Goal: Download file/media

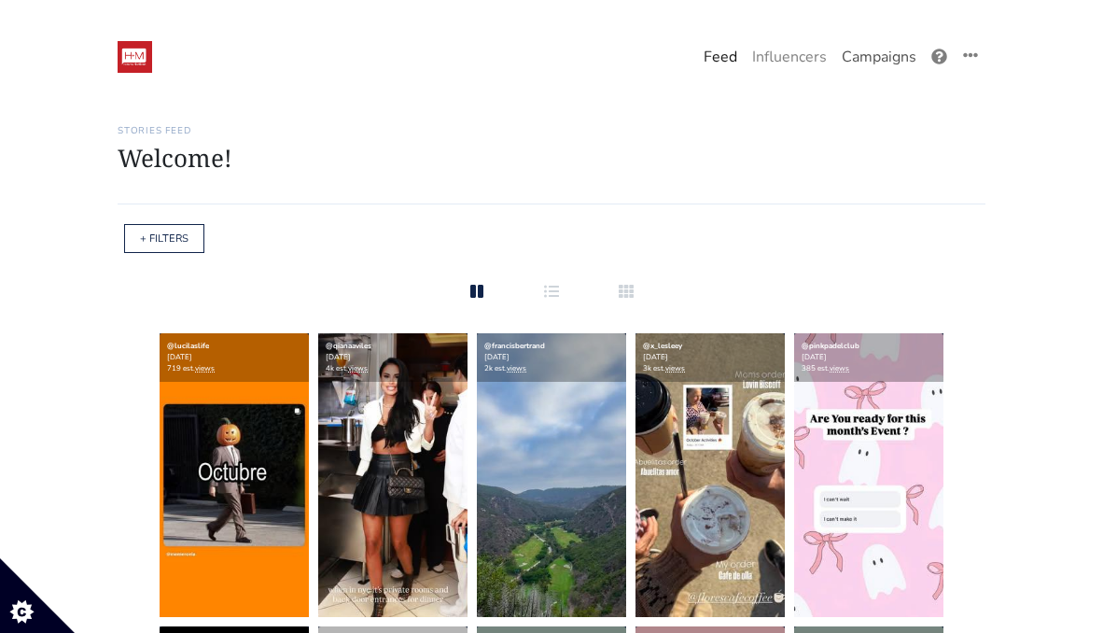
click at [873, 52] on link "Campaigns" at bounding box center [879, 56] width 90 height 37
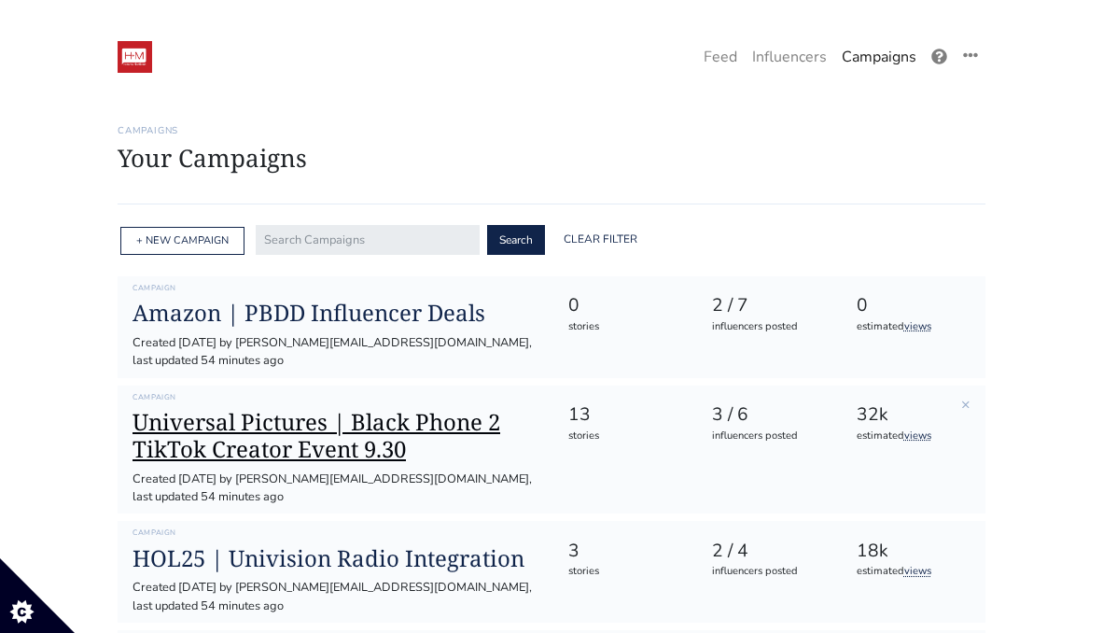
click at [347, 409] on h1 "Universal Pictures | Black Phone 2 TikTok Creator Event 9.30" at bounding box center [335, 436] width 405 height 54
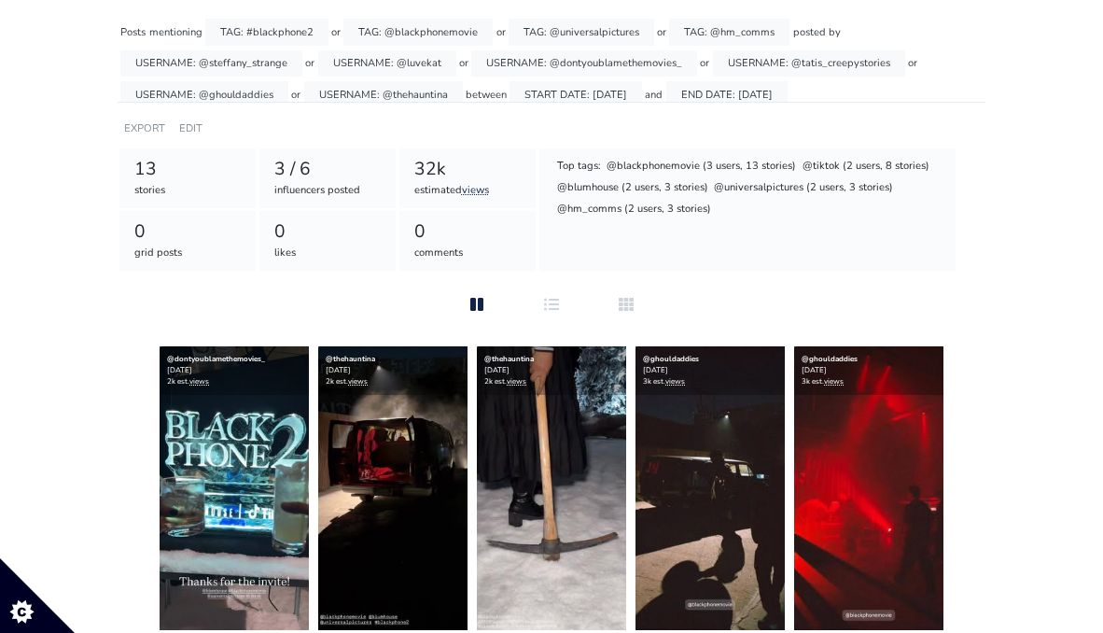
scroll to position [290, 0]
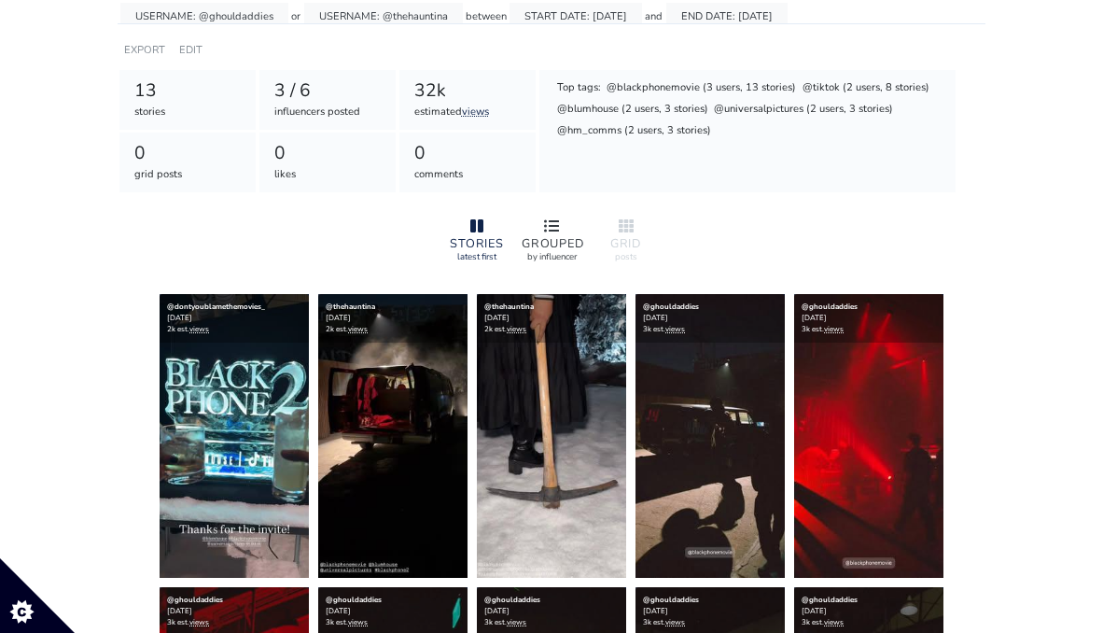
click at [547, 225] on icon at bounding box center [551, 225] width 15 height 15
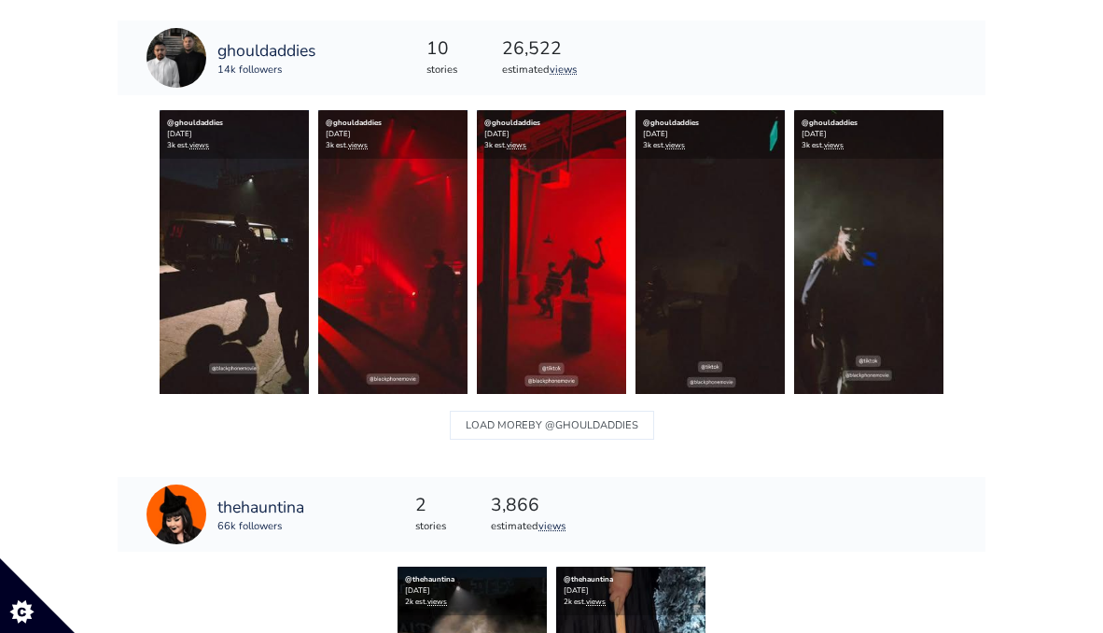
scroll to position [526, 0]
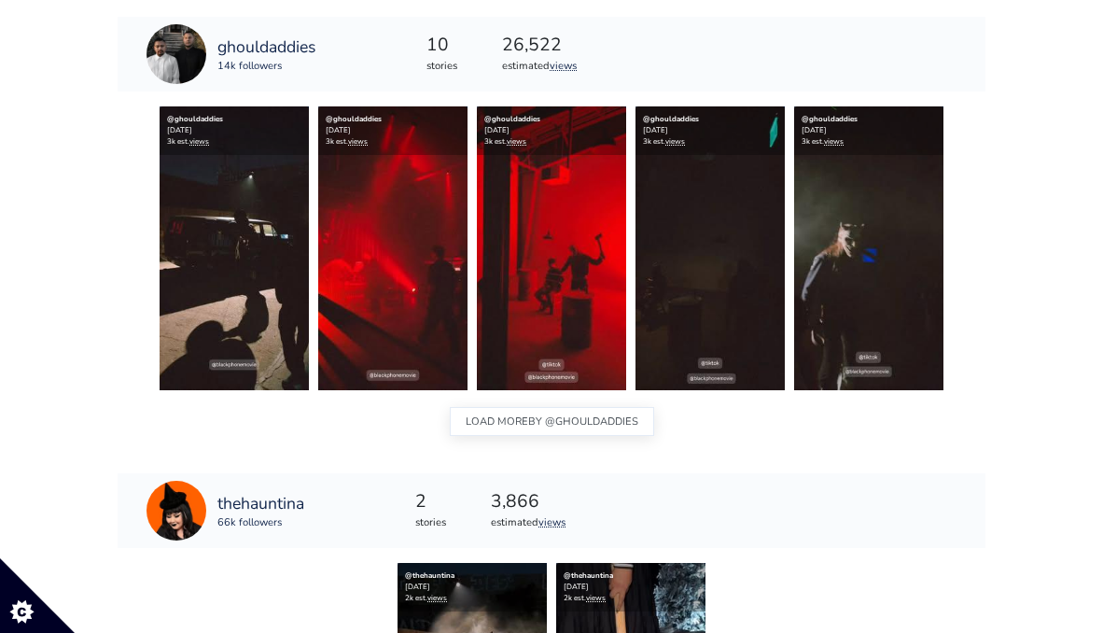
click at [534, 417] on span "BY @ghouldaddies" at bounding box center [583, 422] width 110 height 24
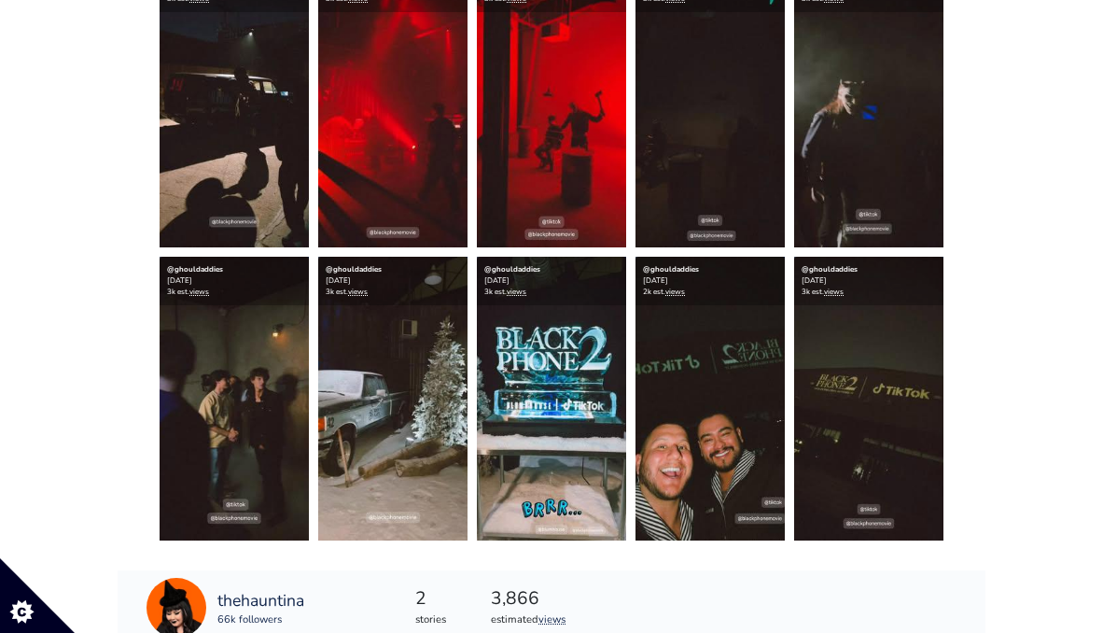
scroll to position [621, 0]
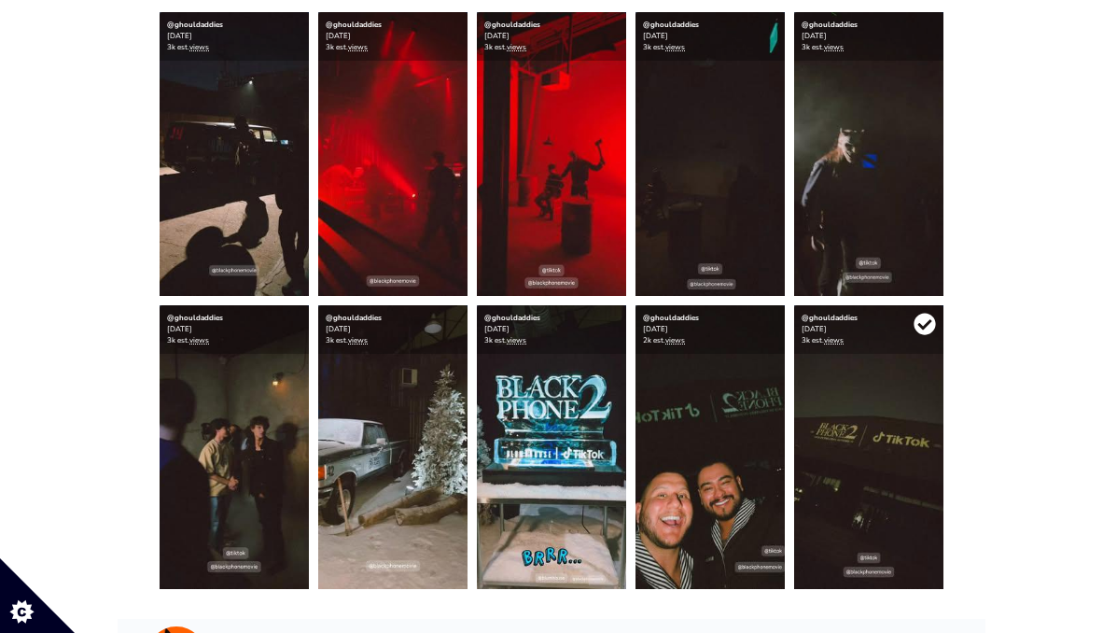
click at [923, 328] on icon at bounding box center [925, 324] width 22 height 22
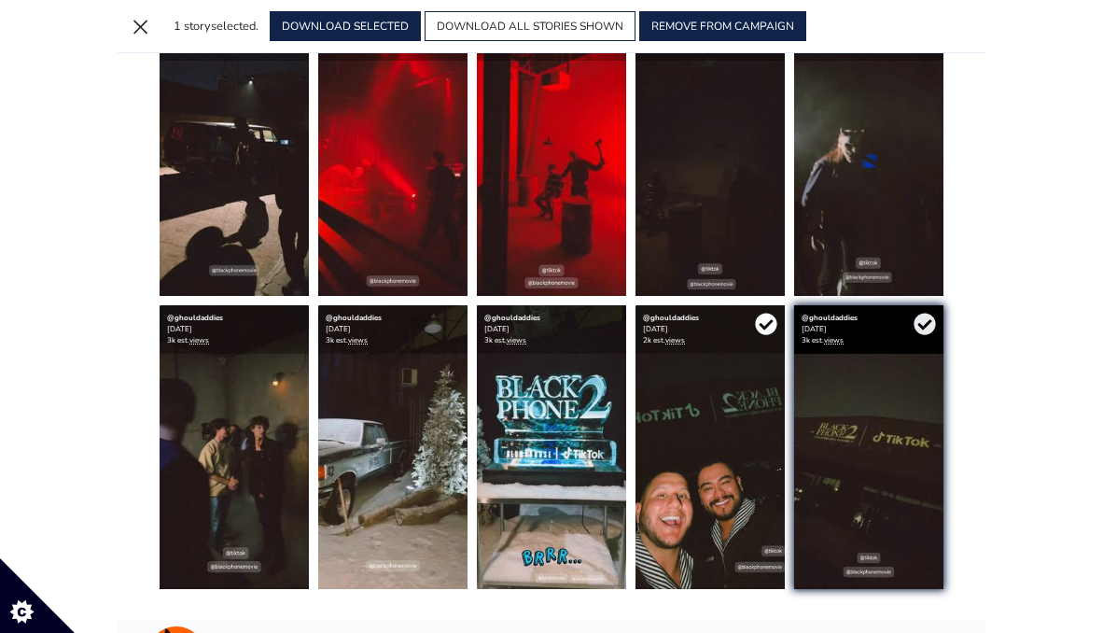
click at [766, 329] on icon at bounding box center [765, 324] width 21 height 21
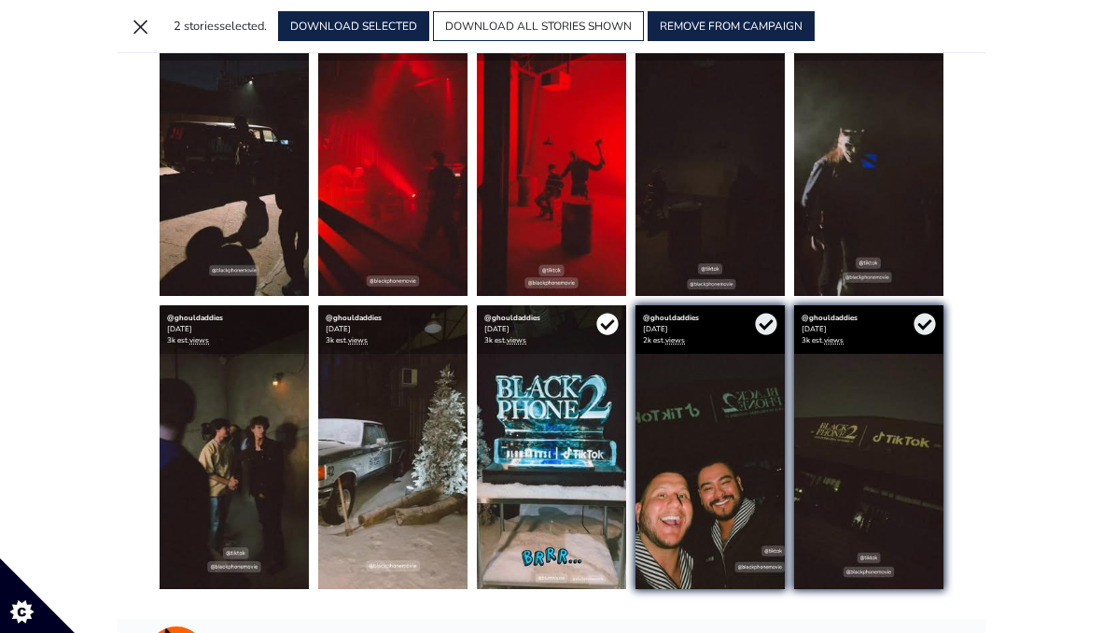
click at [601, 325] on icon at bounding box center [607, 324] width 22 height 22
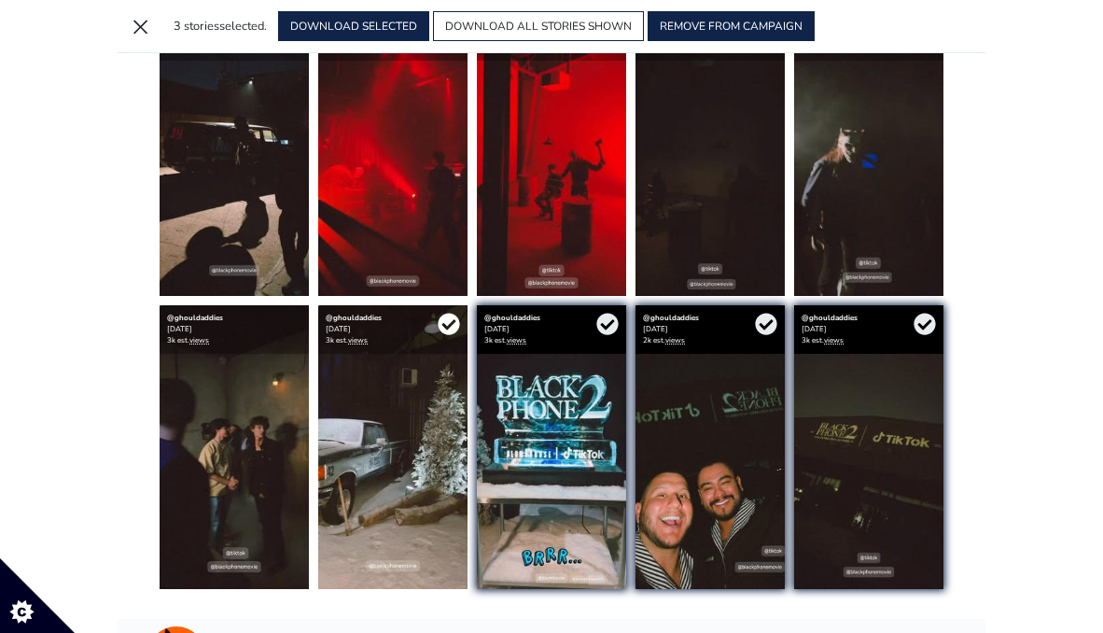
click at [448, 325] on icon at bounding box center [448, 324] width 21 height 21
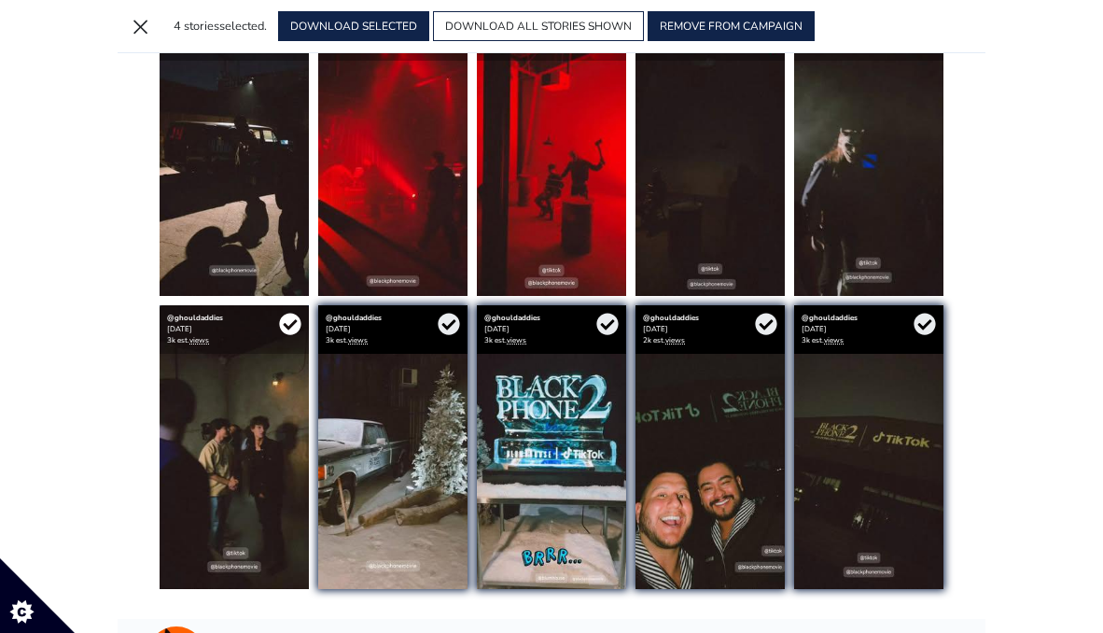
click at [295, 322] on icon at bounding box center [290, 324] width 22 height 22
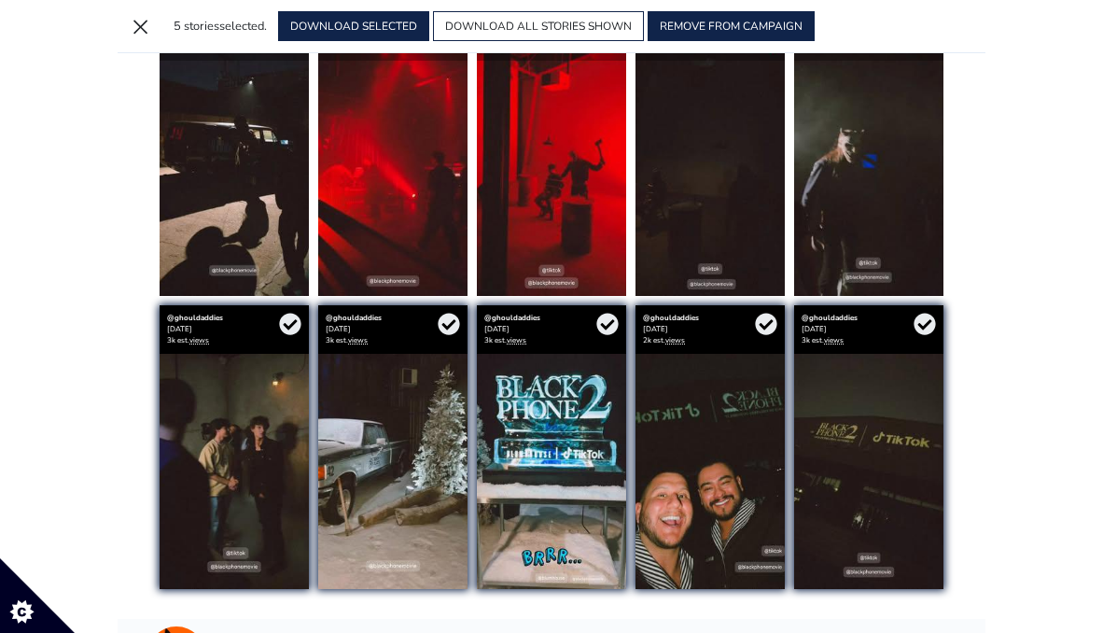
click at [286, 71] on img at bounding box center [234, 154] width 149 height 284
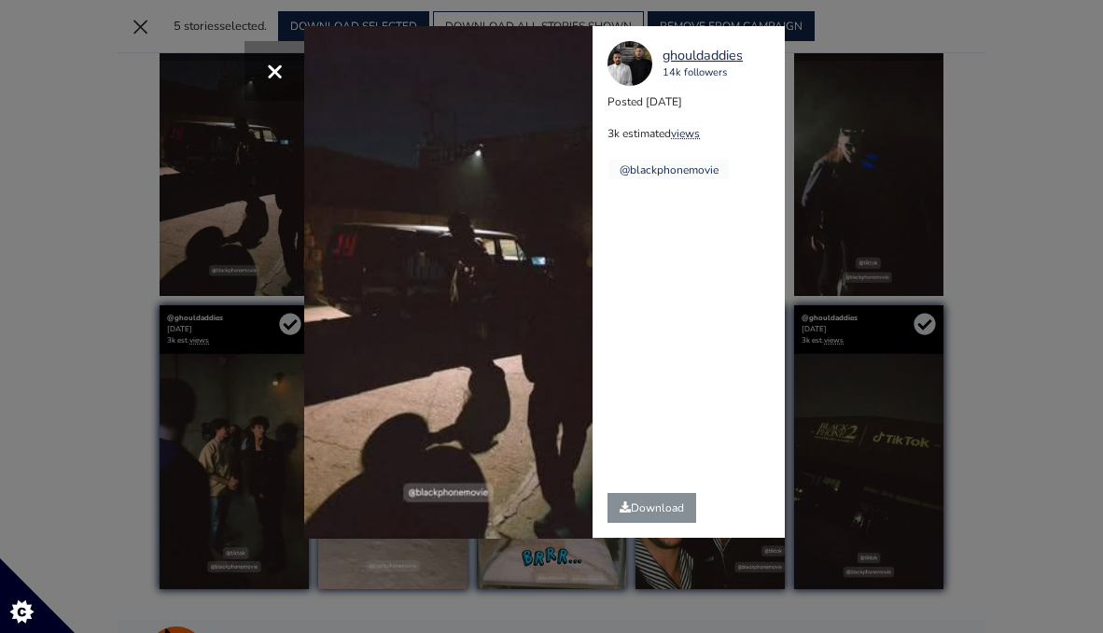
click at [995, 43] on div "× Your browser does not support HTML5 video. ghouldaddies 14k followers Posted …" at bounding box center [551, 316] width 1103 height 633
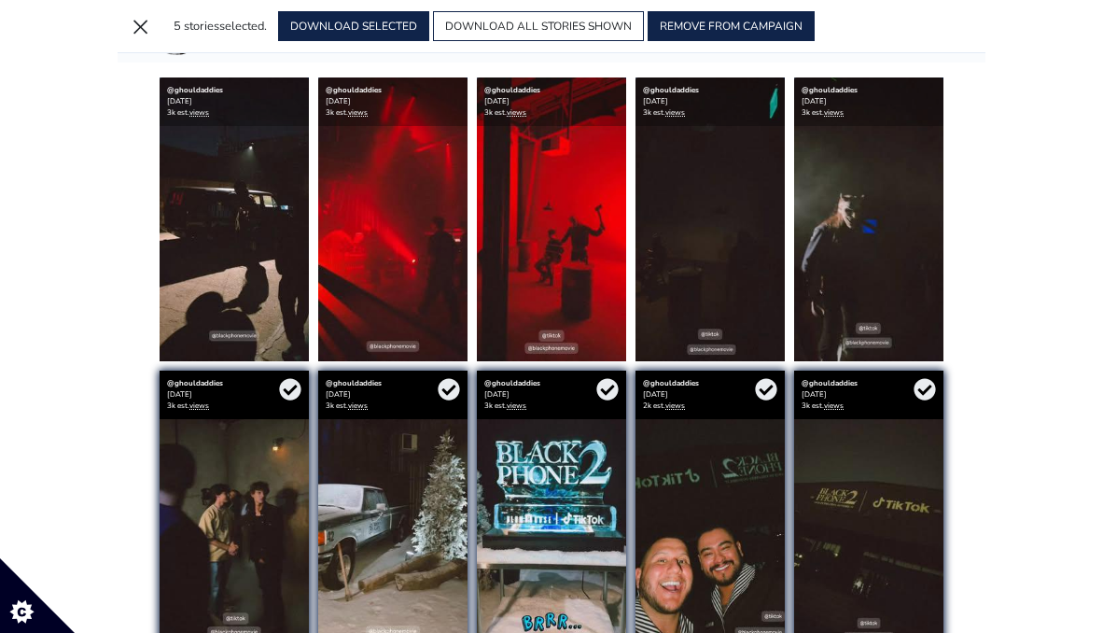
scroll to position [437, 0]
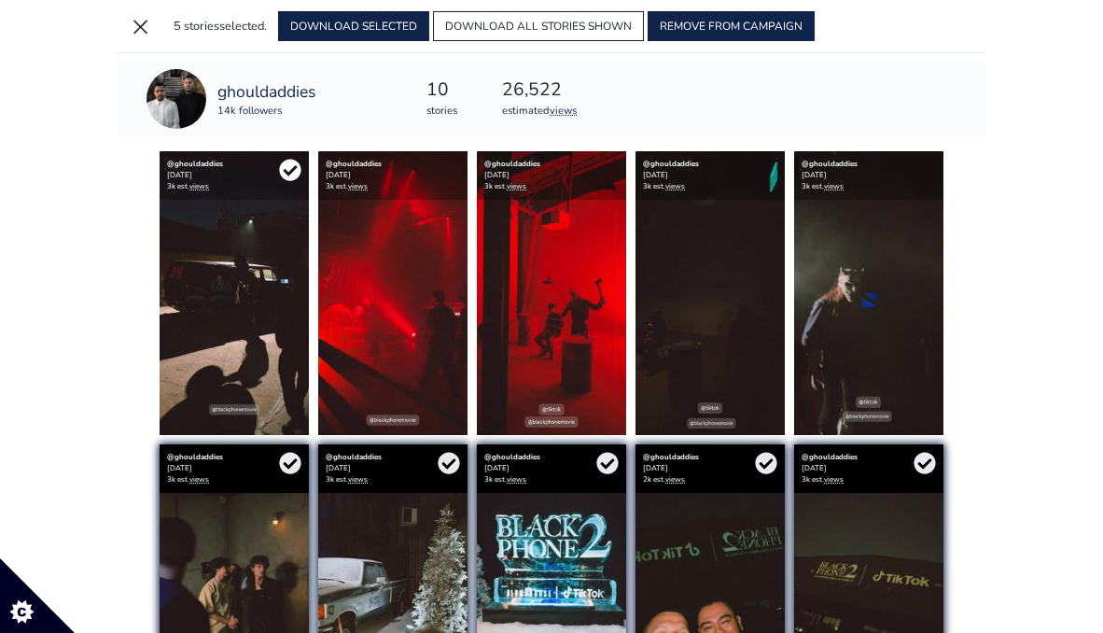
click at [288, 168] on icon at bounding box center [289, 170] width 21 height 21
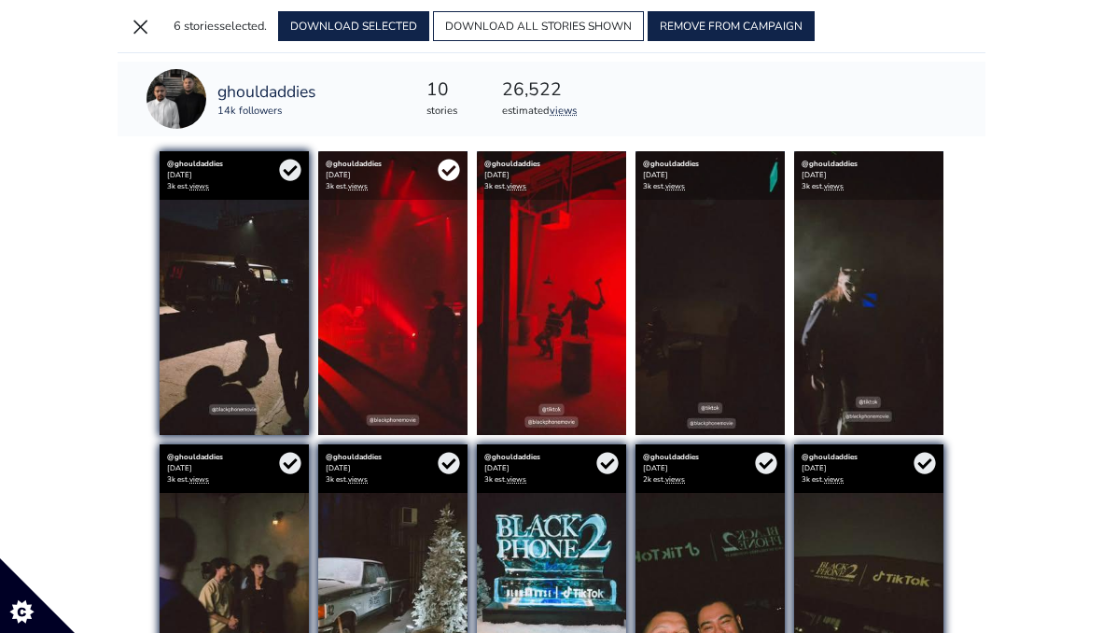
click at [449, 172] on icon at bounding box center [449, 170] width 22 height 22
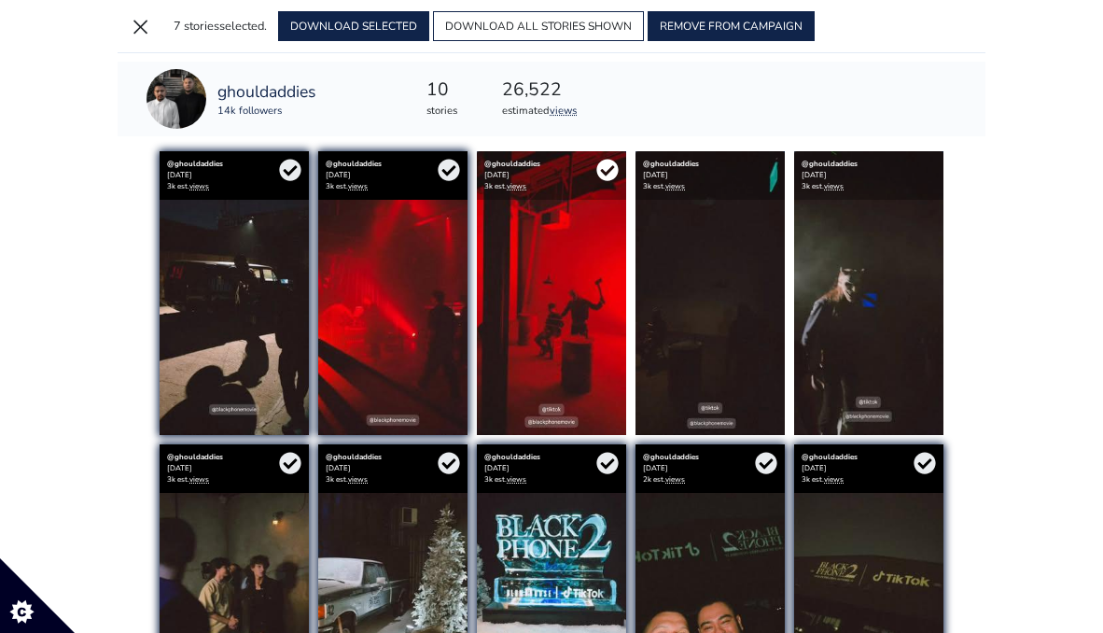
click at [603, 175] on icon at bounding box center [606, 170] width 21 height 21
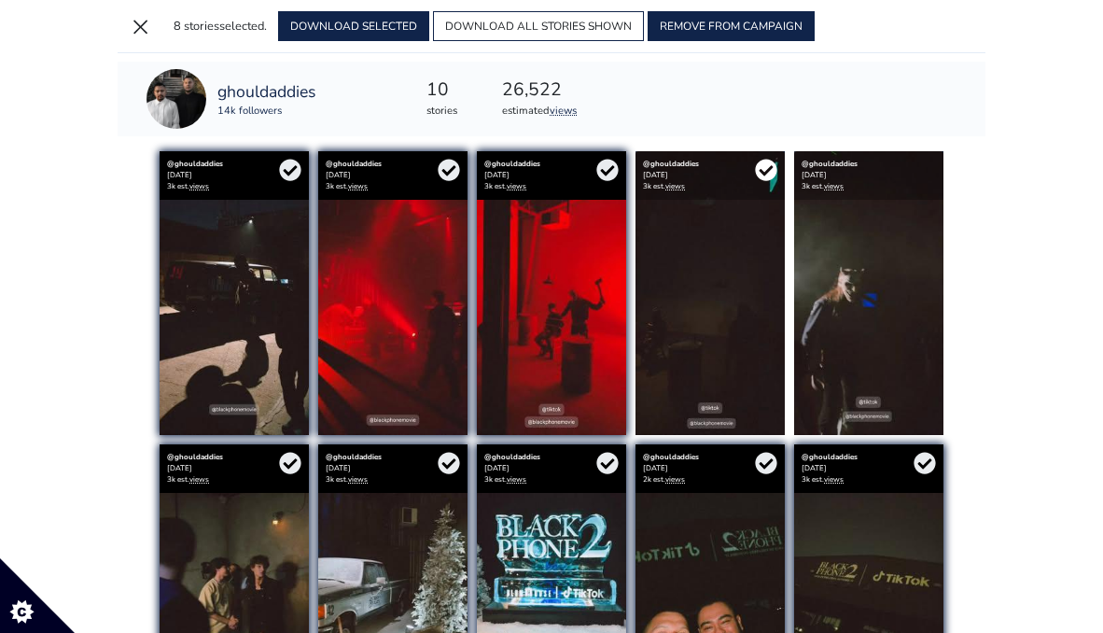
click at [764, 175] on icon at bounding box center [766, 170] width 22 height 22
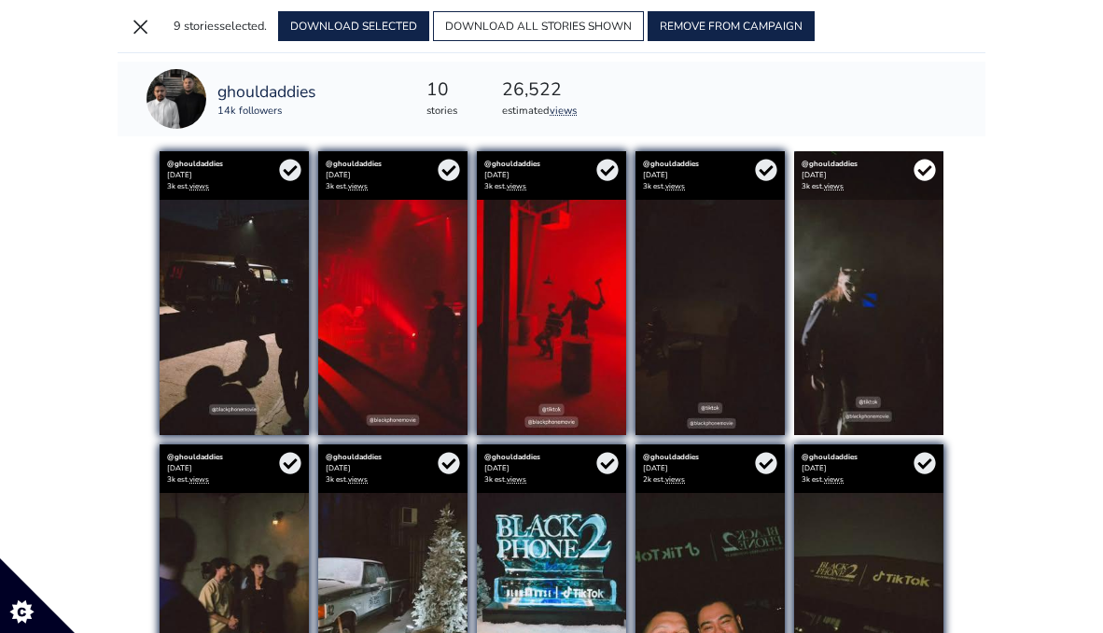
click at [925, 178] on icon at bounding box center [924, 170] width 21 height 21
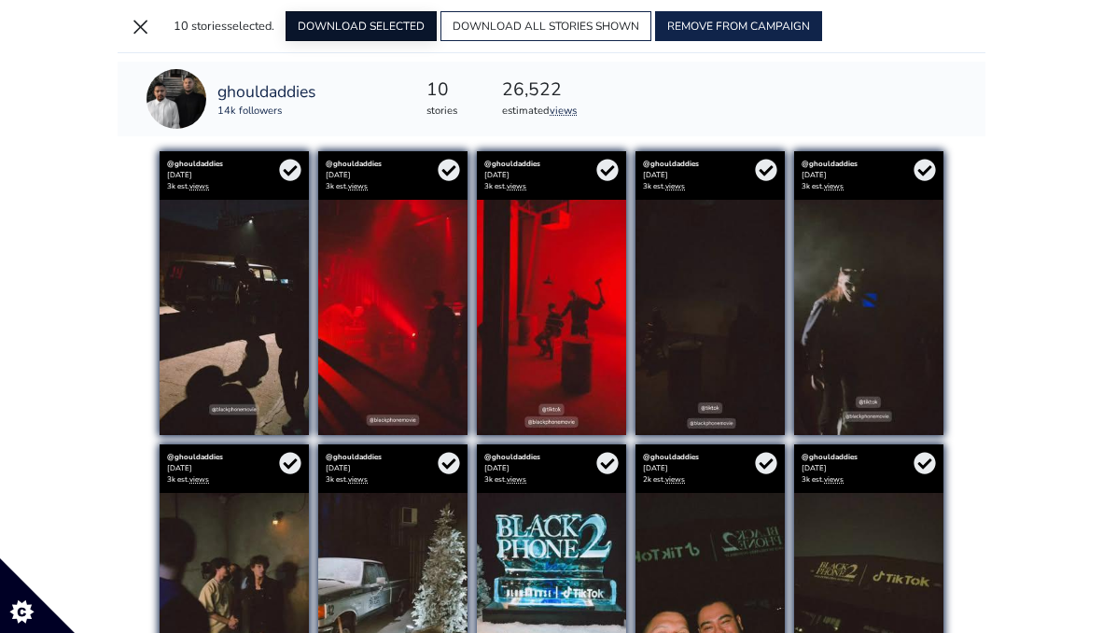
click at [385, 23] on button "DOWNLOAD SELECTED" at bounding box center [361, 26] width 151 height 30
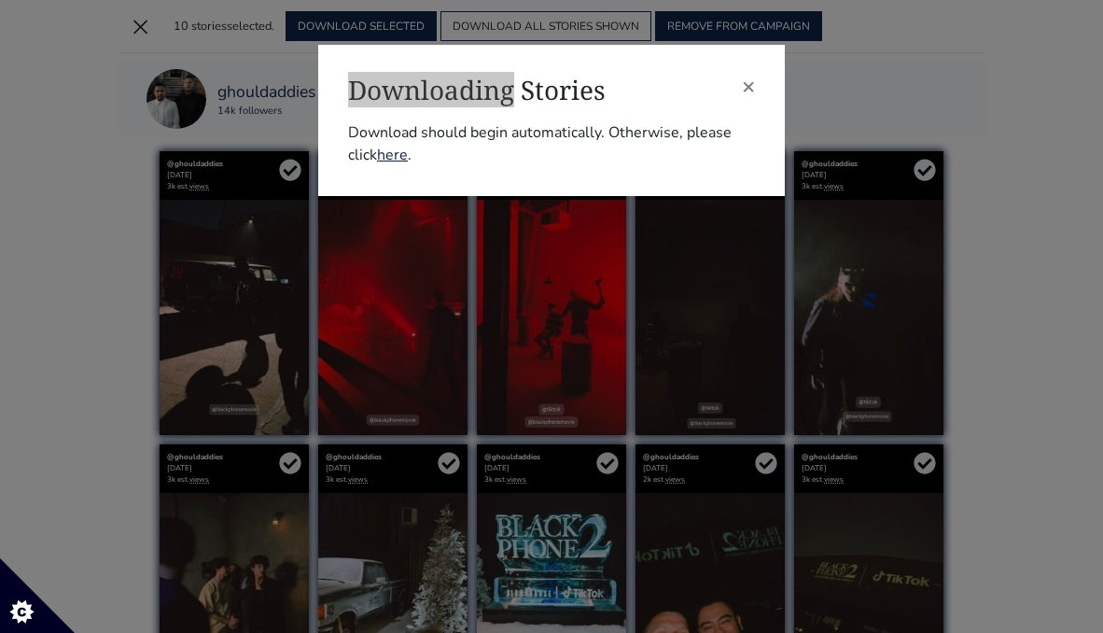
click at [738, 23] on div "× Downloading Stories Download should begin automatically. Otherwise, please cl…" at bounding box center [551, 316] width 1103 height 633
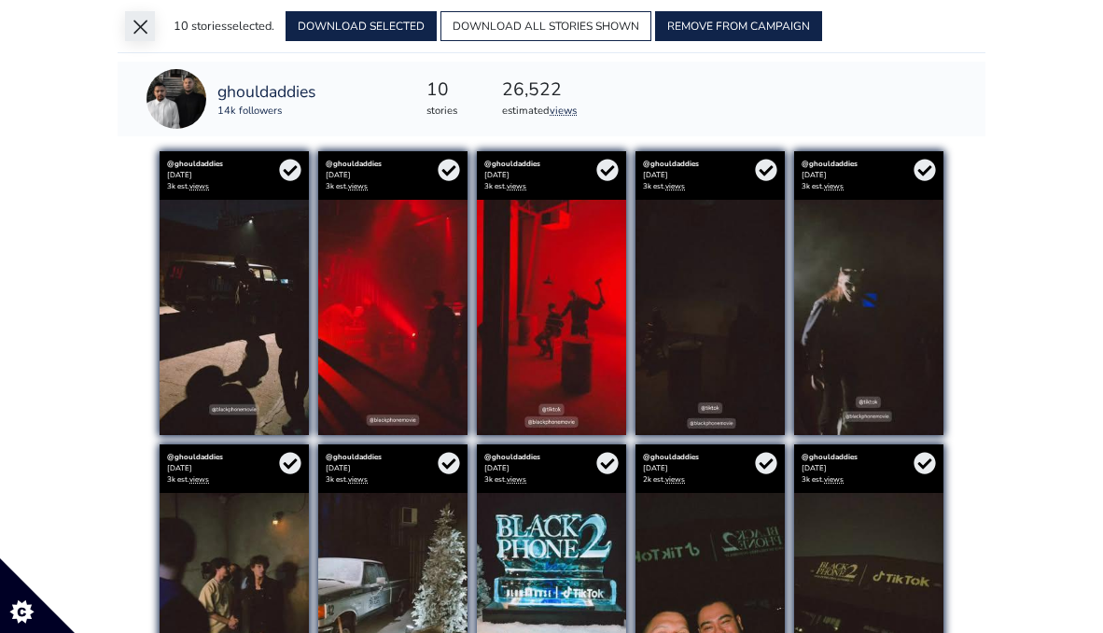
click at [136, 25] on button "×" at bounding box center [140, 26] width 30 height 30
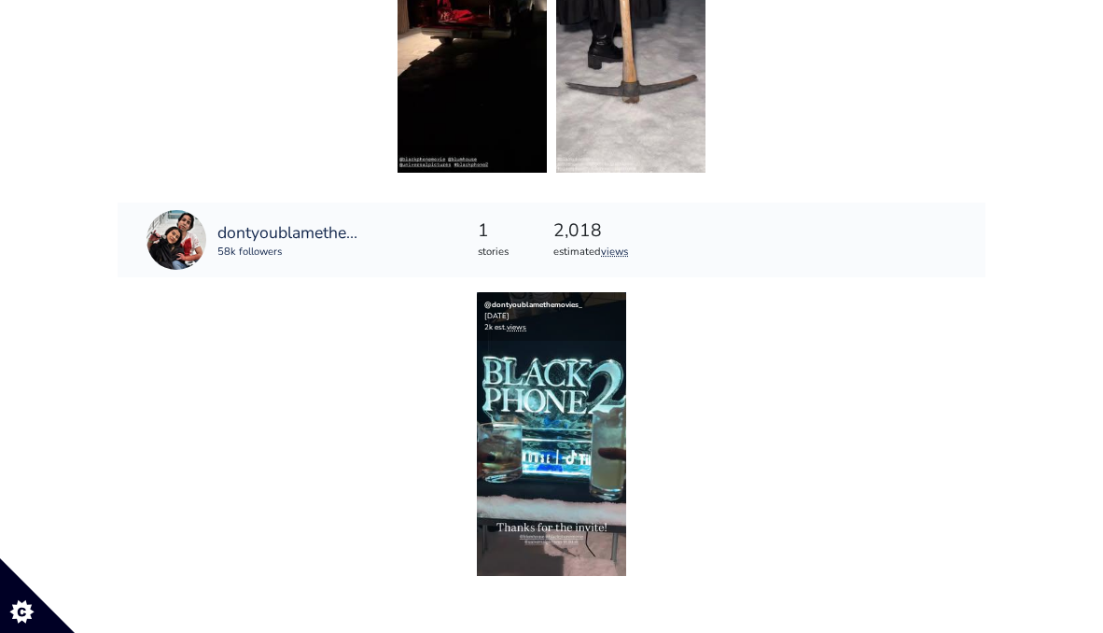
scroll to position [1476, 0]
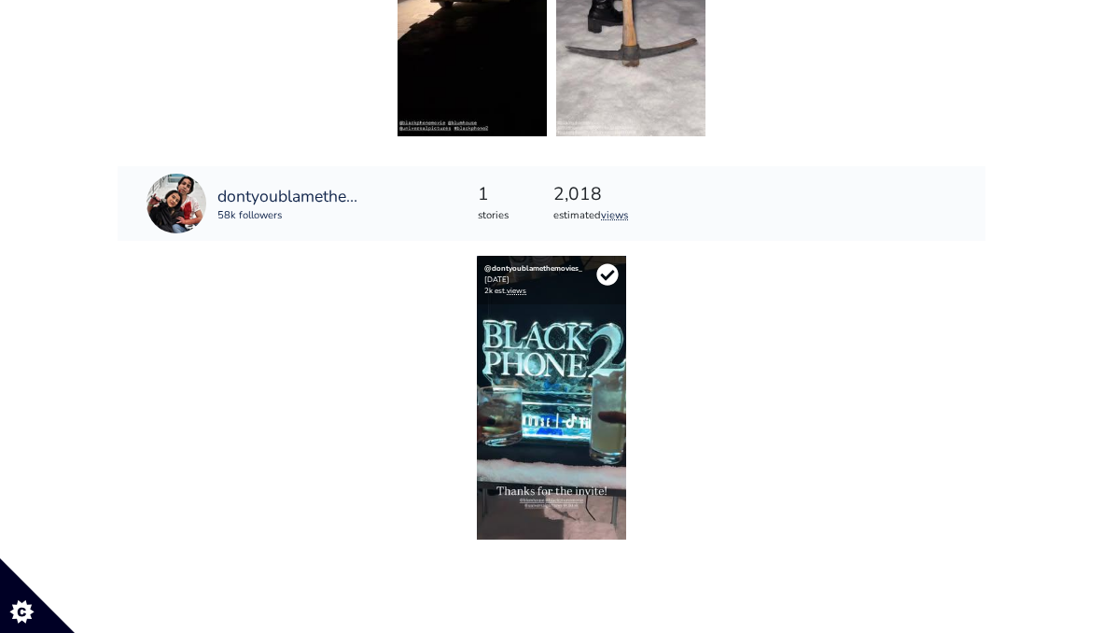
click at [607, 270] on icon at bounding box center [606, 274] width 21 height 21
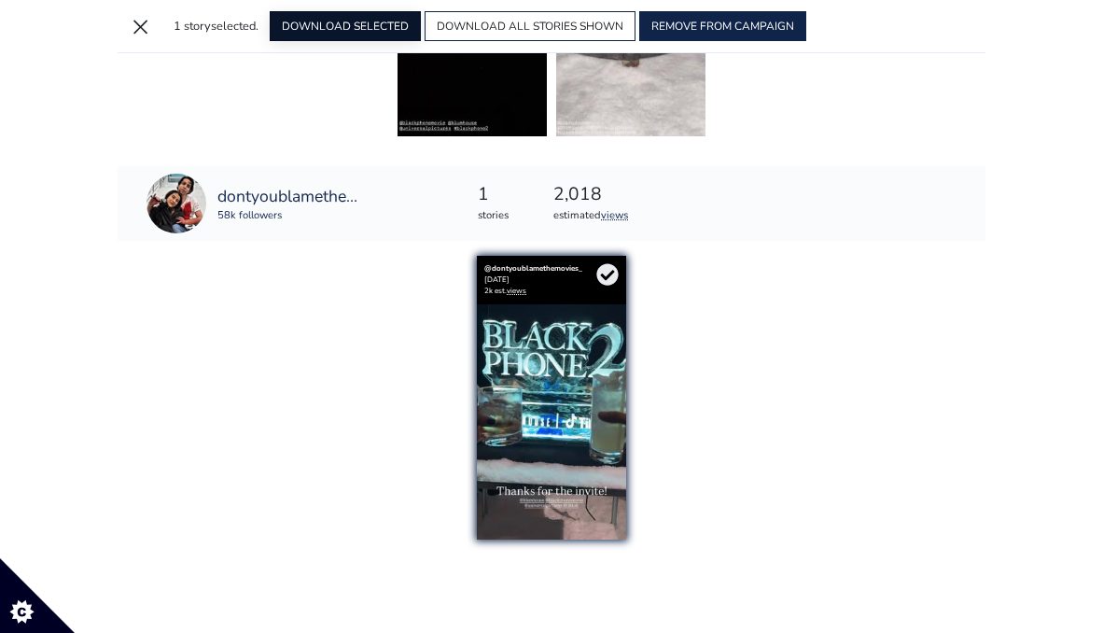
click at [355, 25] on button "DOWNLOAD SELECTED" at bounding box center [345, 26] width 151 height 30
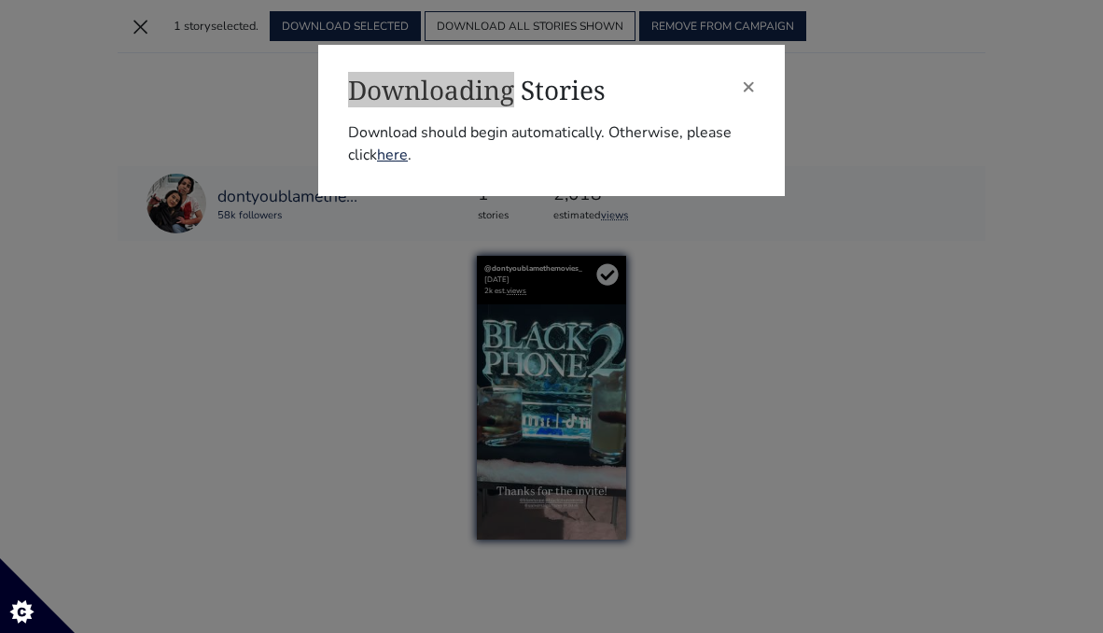
click at [767, 22] on div "× Downloading Stories Download should begin automatically. Otherwise, please cl…" at bounding box center [551, 316] width 1103 height 633
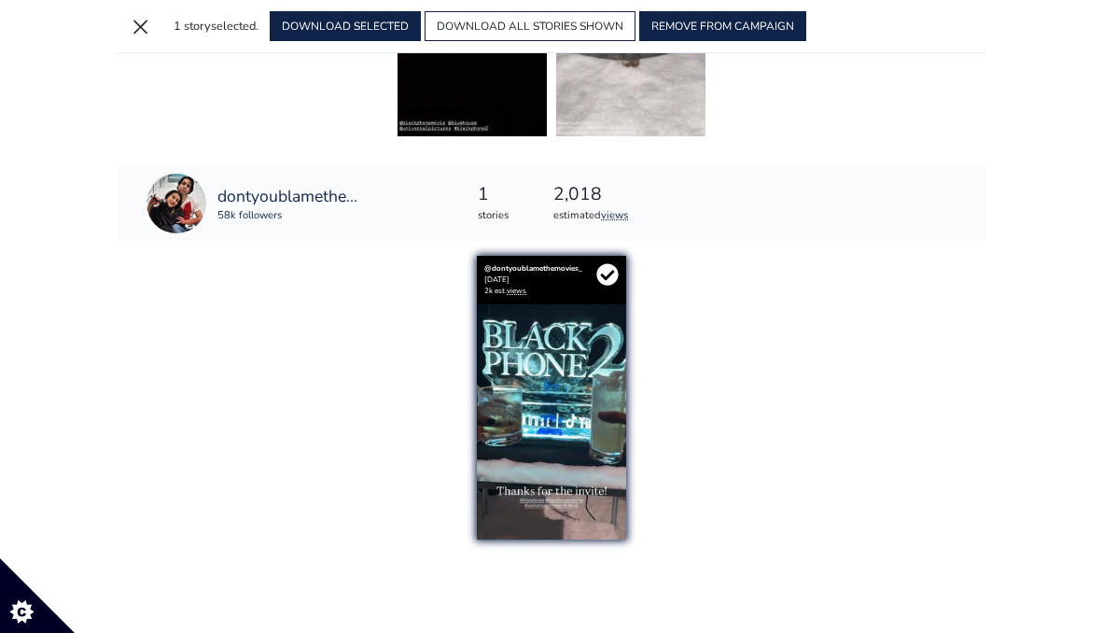
click at [614, 275] on icon at bounding box center [606, 274] width 21 height 21
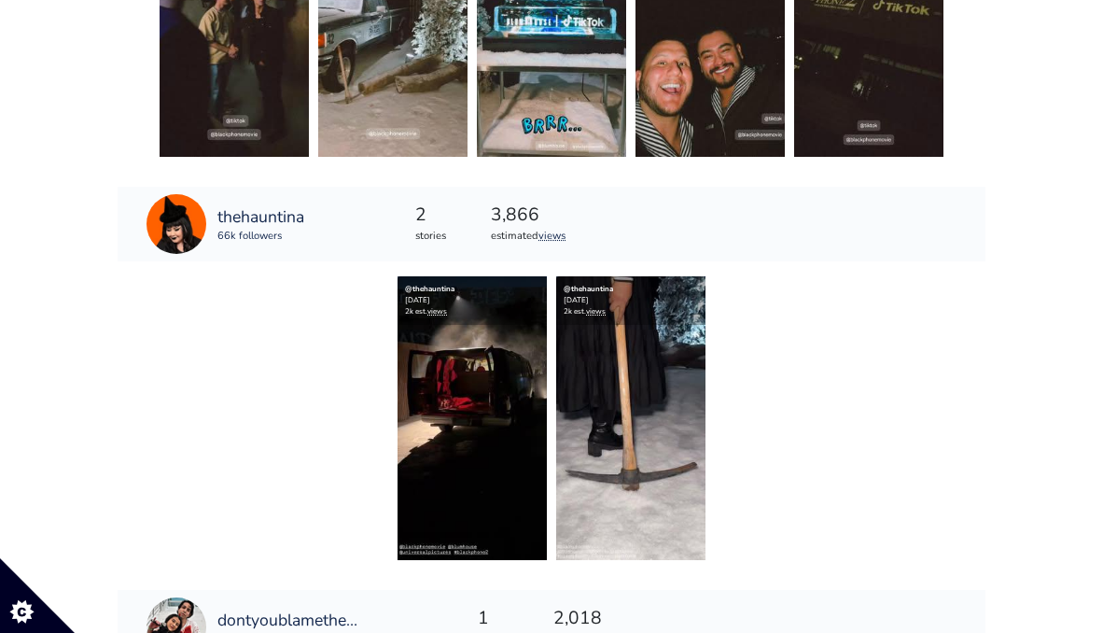
scroll to position [1064, 0]
